Goal: Purchase product/service

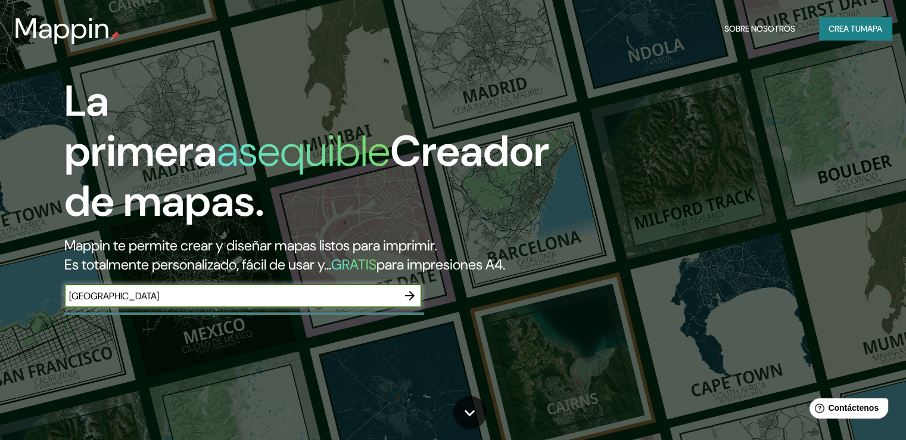
type input "[GEOGRAPHIC_DATA]"
click at [410, 303] on icon "button" at bounding box center [410, 295] width 14 height 14
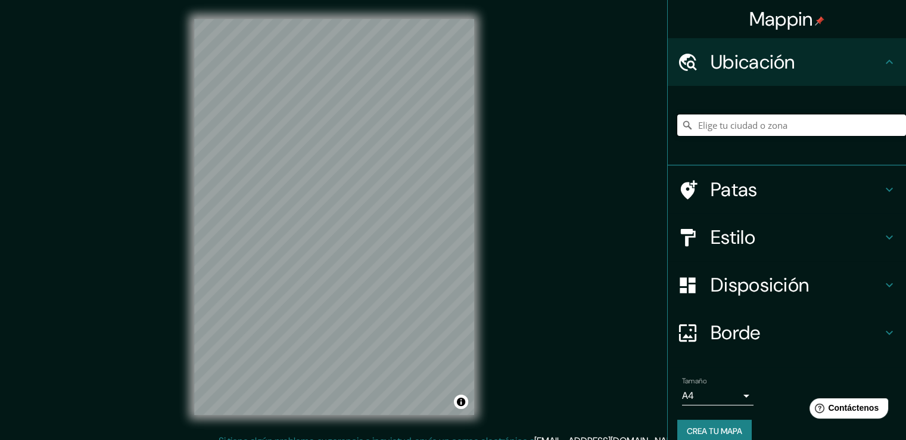
click at [764, 132] on input "Elige tu ciudad o zona" at bounding box center [791, 124] width 229 height 21
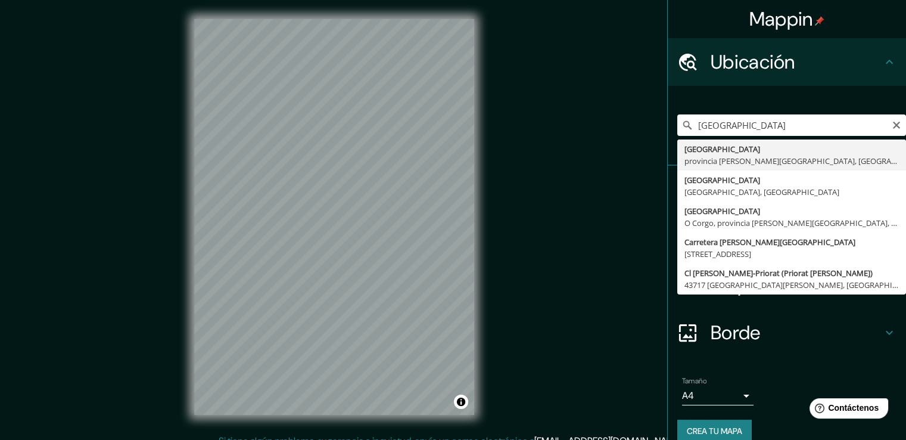
type input "[GEOGRAPHIC_DATA], [GEOGRAPHIC_DATA][PERSON_NAME], [GEOGRAPHIC_DATA]"
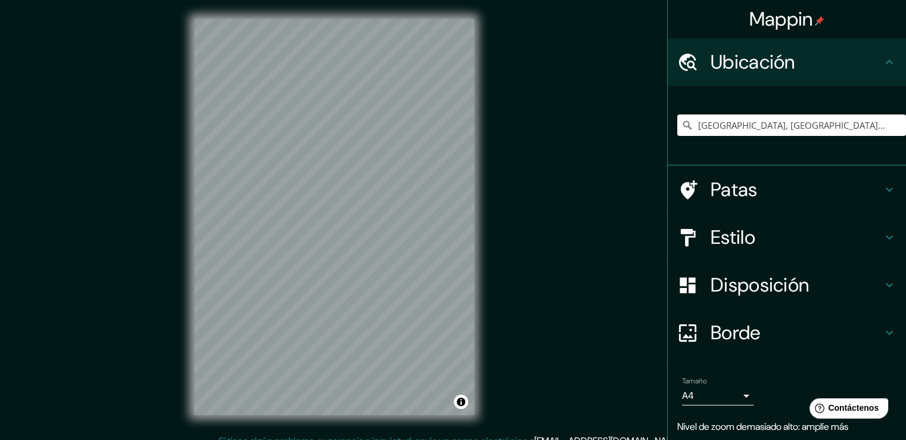
click at [790, 191] on h4 "Patas" at bounding box center [797, 189] width 172 height 24
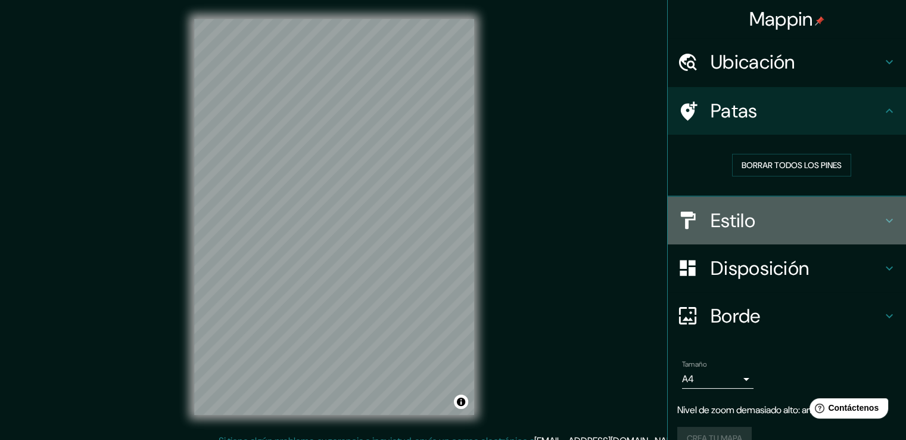
click at [765, 223] on h4 "Estilo" at bounding box center [797, 220] width 172 height 24
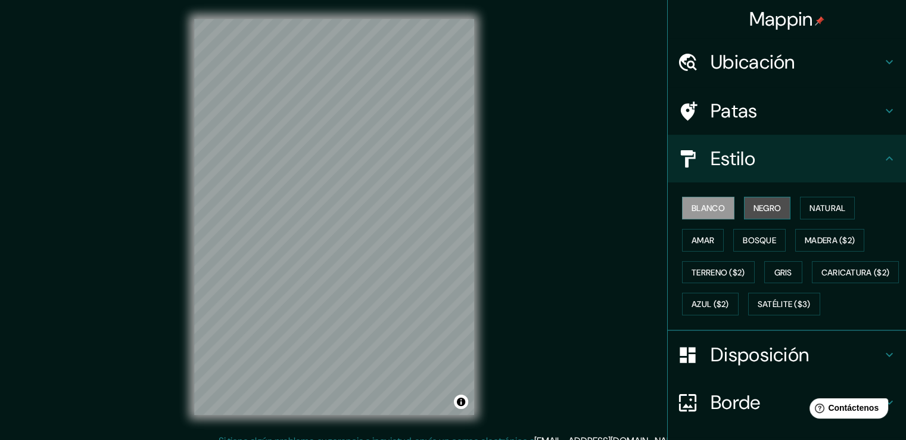
click at [764, 215] on button "Negro" at bounding box center [767, 208] width 47 height 23
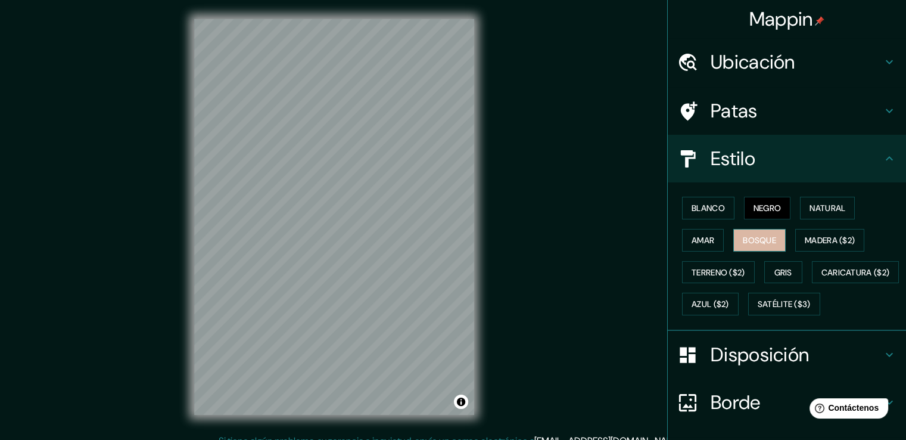
click at [759, 236] on font "Bosque" at bounding box center [759, 240] width 33 height 11
click at [815, 210] on font "Natural" at bounding box center [827, 208] width 36 height 11
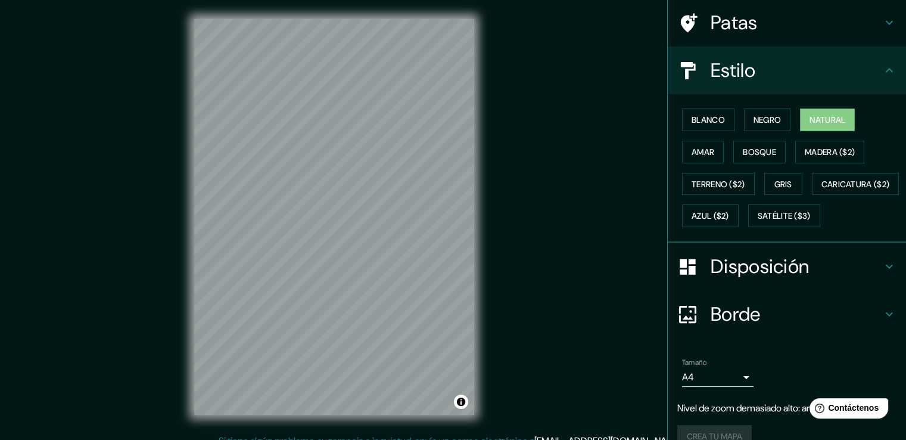
click at [831, 278] on h4 "Disposición" at bounding box center [797, 266] width 172 height 24
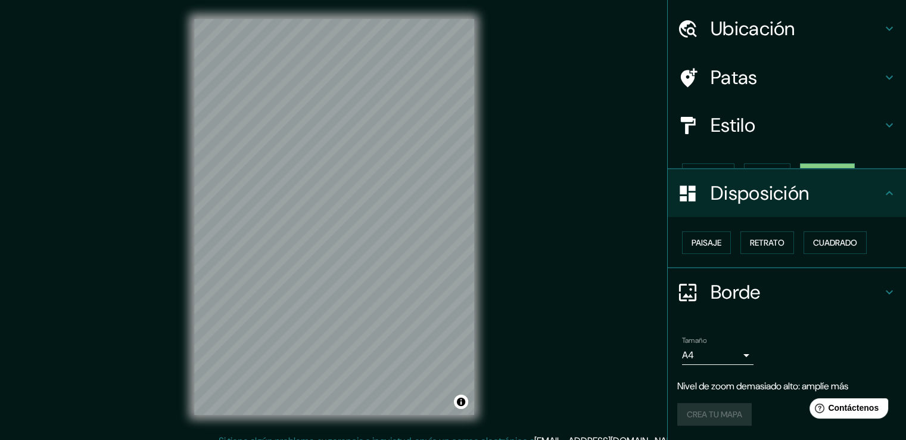
scroll to position [13, 0]
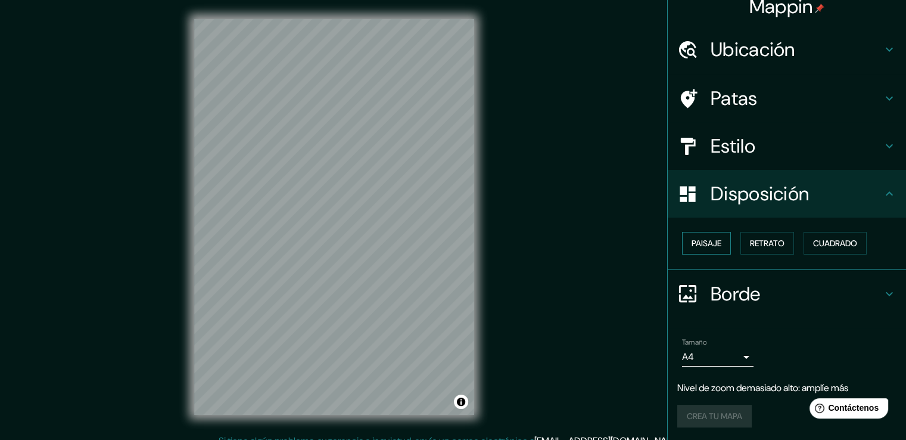
click at [698, 247] on font "Paisaje" at bounding box center [706, 243] width 30 height 11
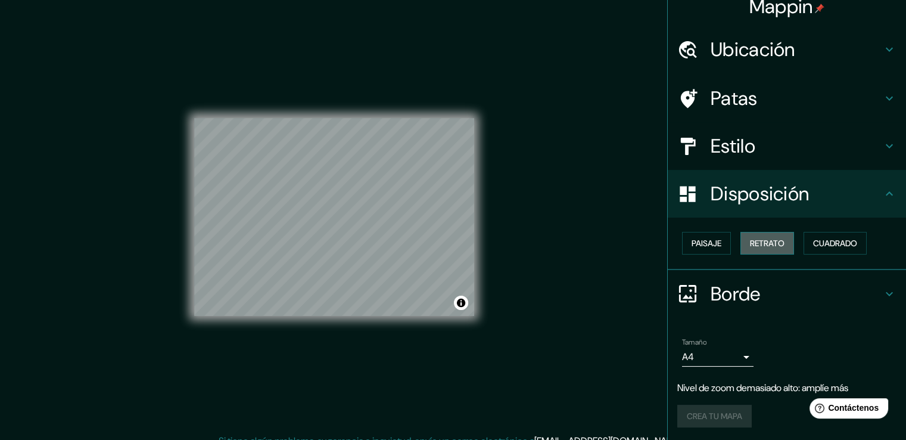
click at [765, 241] on font "Retrato" at bounding box center [767, 243] width 35 height 11
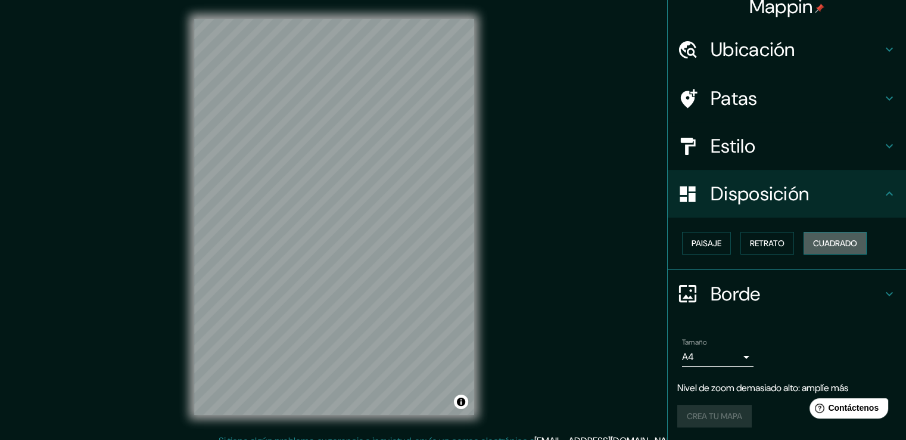
click at [828, 241] on font "Cuadrado" at bounding box center [835, 243] width 44 height 11
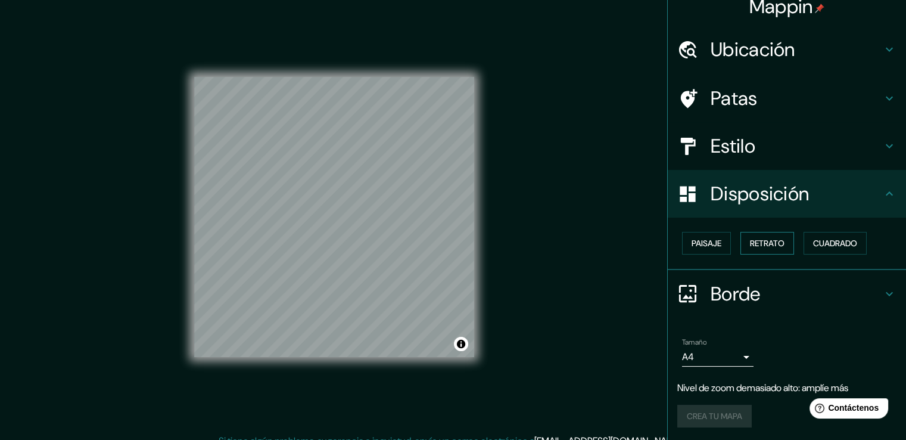
click at [775, 244] on font "Retrato" at bounding box center [767, 243] width 35 height 11
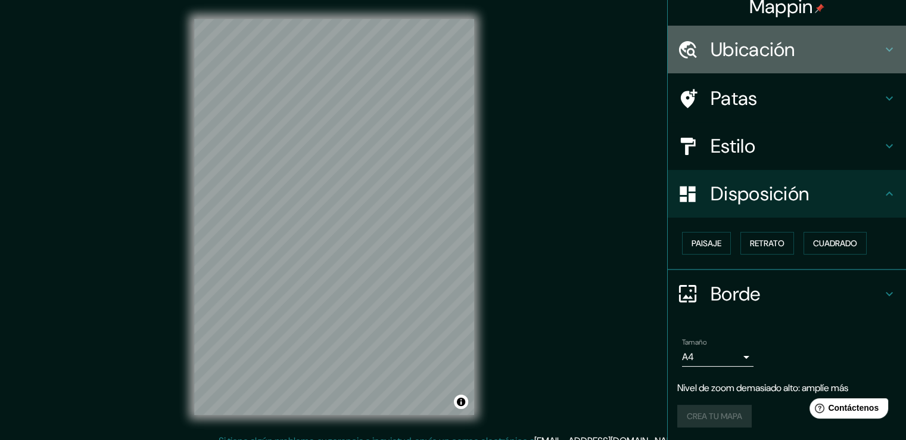
click at [798, 55] on h4 "Ubicación" at bounding box center [797, 50] width 172 height 24
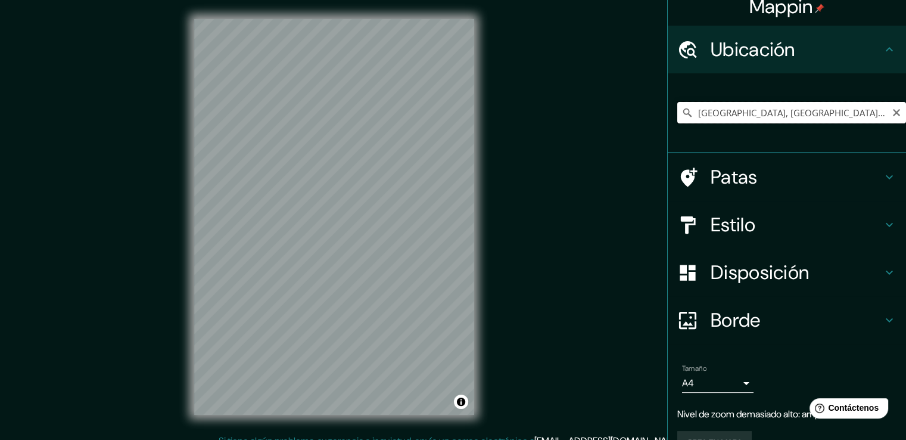
click at [755, 112] on input "[GEOGRAPHIC_DATA], [GEOGRAPHIC_DATA][PERSON_NAME], [GEOGRAPHIC_DATA]" at bounding box center [791, 112] width 229 height 21
click at [752, 184] on h4 "Patas" at bounding box center [797, 177] width 172 height 24
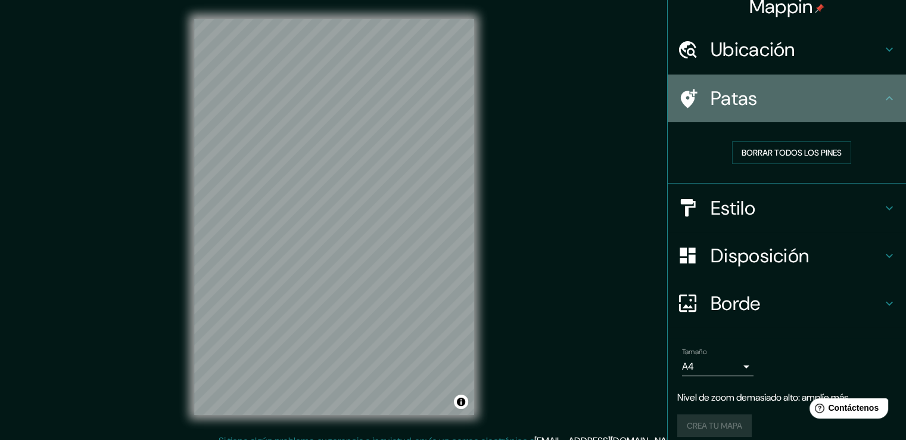
click at [871, 95] on h4 "Patas" at bounding box center [797, 98] width 172 height 24
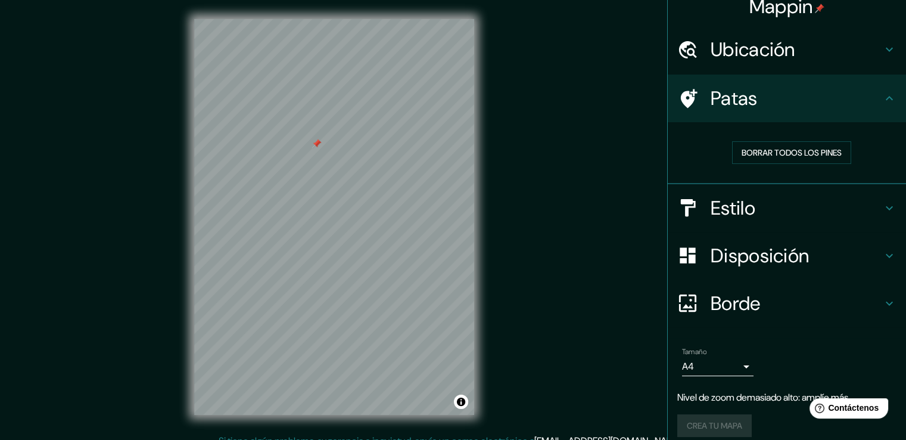
drag, startPoint x: 320, startPoint y: 167, endPoint x: 326, endPoint y: 172, distance: 8.0
click at [321, 148] on div at bounding box center [317, 144] width 10 height 10
drag, startPoint x: 332, startPoint y: 206, endPoint x: 343, endPoint y: 215, distance: 14.4
click at [343, 215] on div at bounding box center [343, 215] width 10 height 10
drag, startPoint x: 343, startPoint y: 215, endPoint x: 330, endPoint y: 219, distance: 13.6
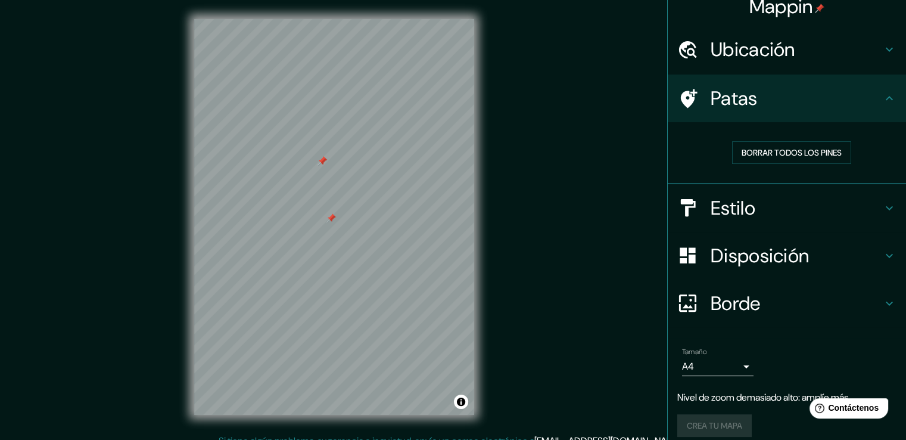
click at [330, 219] on div at bounding box center [331, 218] width 10 height 10
click at [746, 153] on font "Borrar todos los pines" at bounding box center [792, 152] width 100 height 11
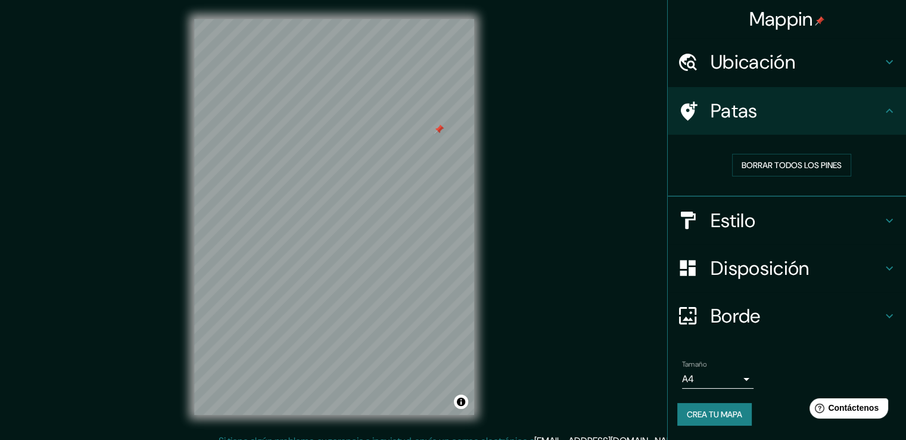
scroll to position [0, 0]
